Goal: Task Accomplishment & Management: Manage account settings

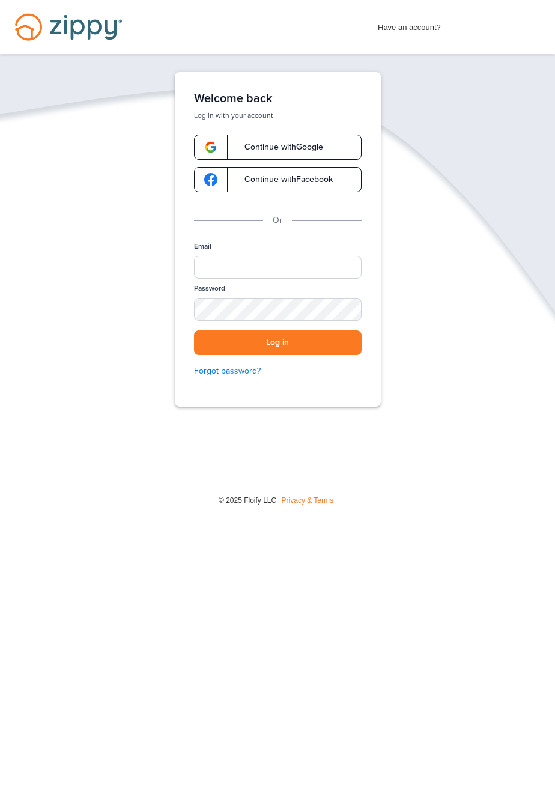
click at [321, 146] on span "Continue with Google" at bounding box center [277, 147] width 91 height 8
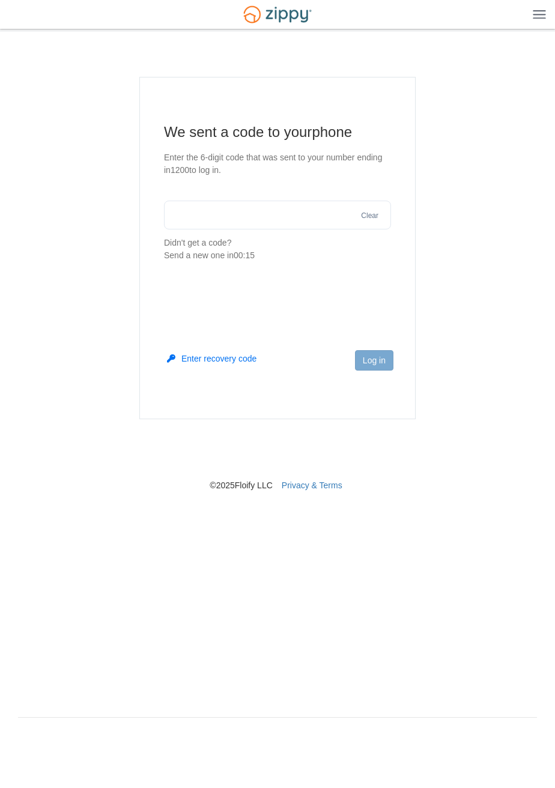
click at [255, 215] on input "text" at bounding box center [277, 214] width 227 height 29
type input "******"
click at [372, 361] on button "Log in" at bounding box center [374, 360] width 38 height 20
